Goal: Download file/media

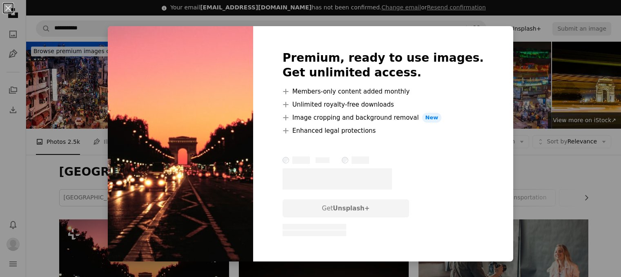
scroll to position [82, 0]
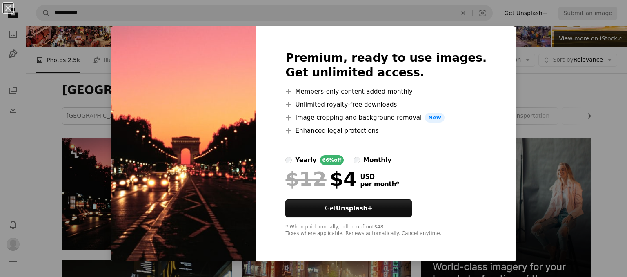
click at [545, 110] on div "An X shape Premium, ready to use images. Get unlimited access. A plus sign Memb…" at bounding box center [313, 138] width 627 height 277
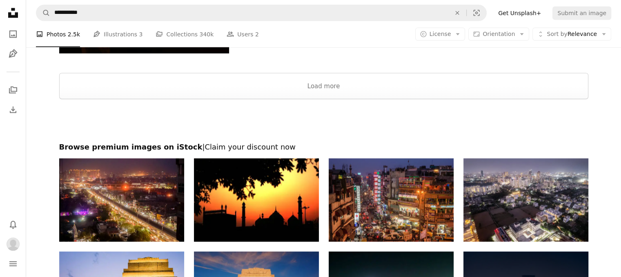
scroll to position [1674, 0]
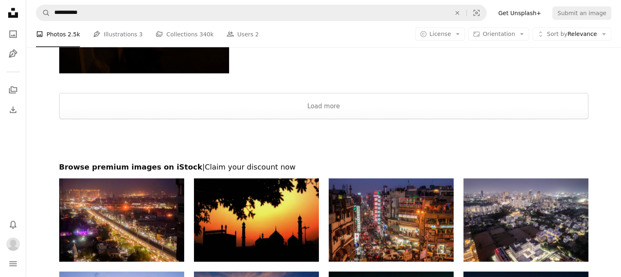
click at [253, 224] on img at bounding box center [256, 219] width 125 height 83
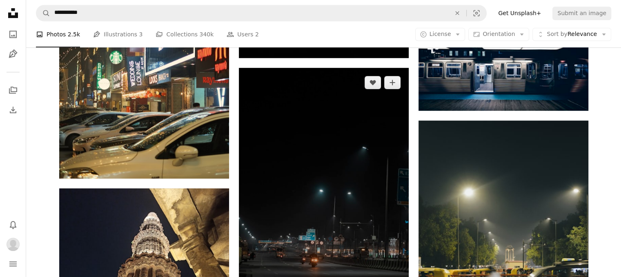
scroll to position [531, 0]
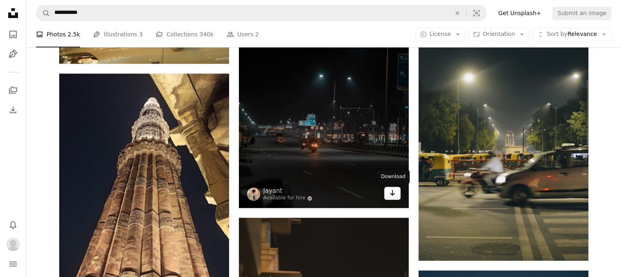
click at [391, 192] on icon "Arrow pointing down" at bounding box center [392, 193] width 7 height 10
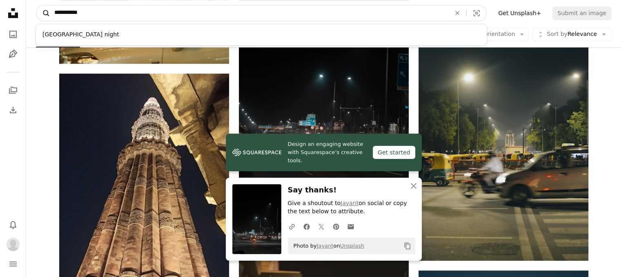
drag, startPoint x: 97, startPoint y: 16, endPoint x: 47, endPoint y: 17, distance: 50.2
click at [47, 17] on form "**********" at bounding box center [261, 13] width 451 height 16
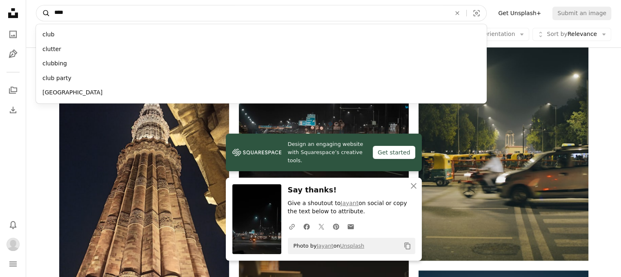
type input "****"
click at [36, 5] on button "A magnifying glass" at bounding box center [43, 13] width 14 height 16
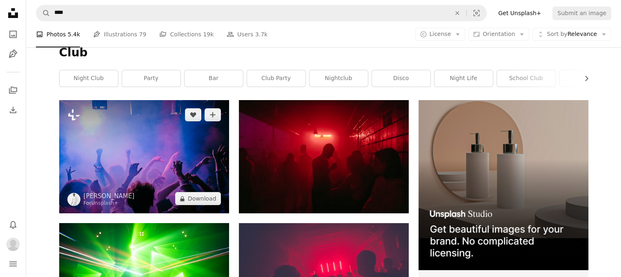
scroll to position [122, 0]
